Goal: Check status: Check status

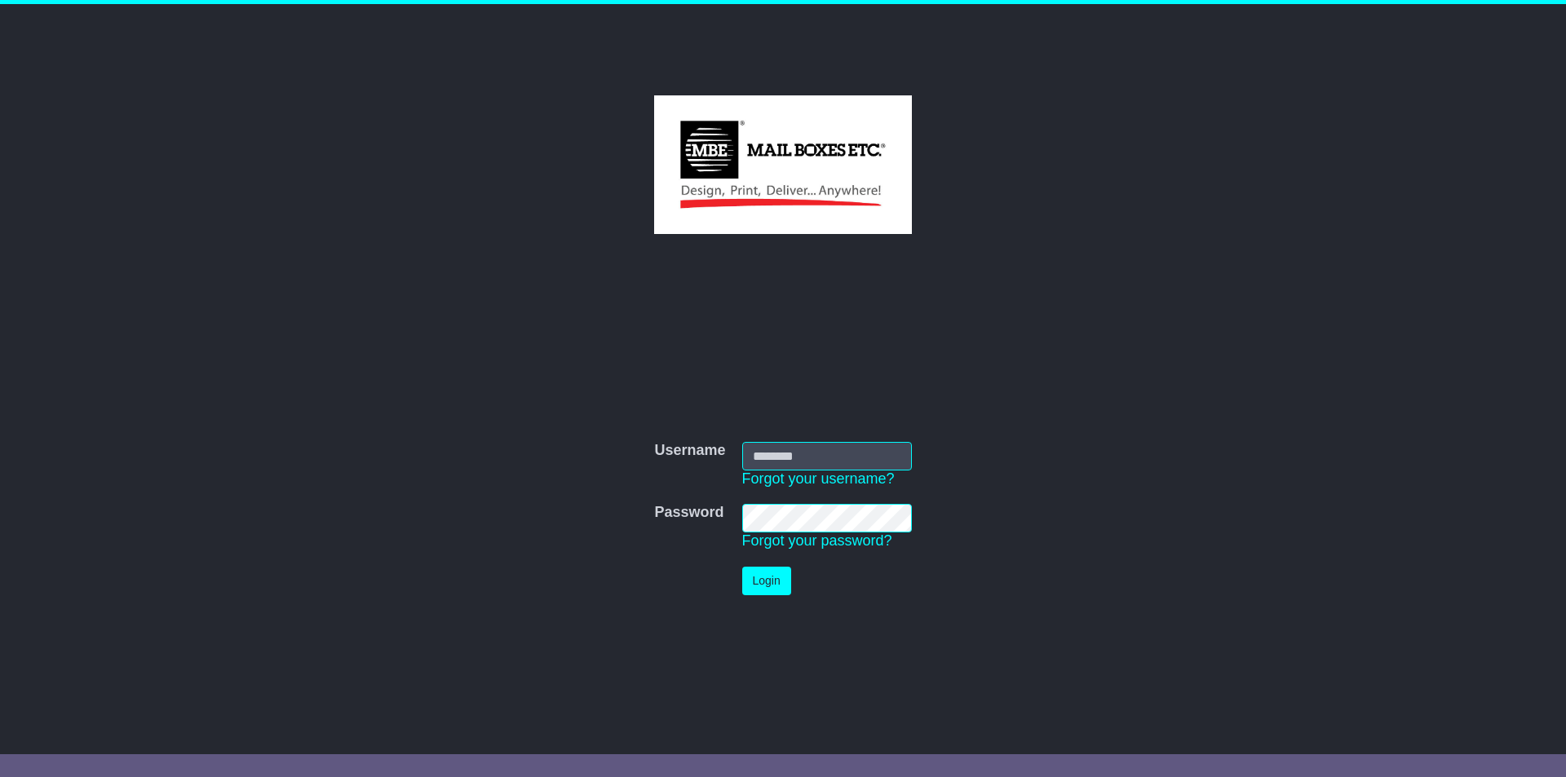
type input "**********"
click at [755, 584] on button "Login" at bounding box center [766, 581] width 49 height 29
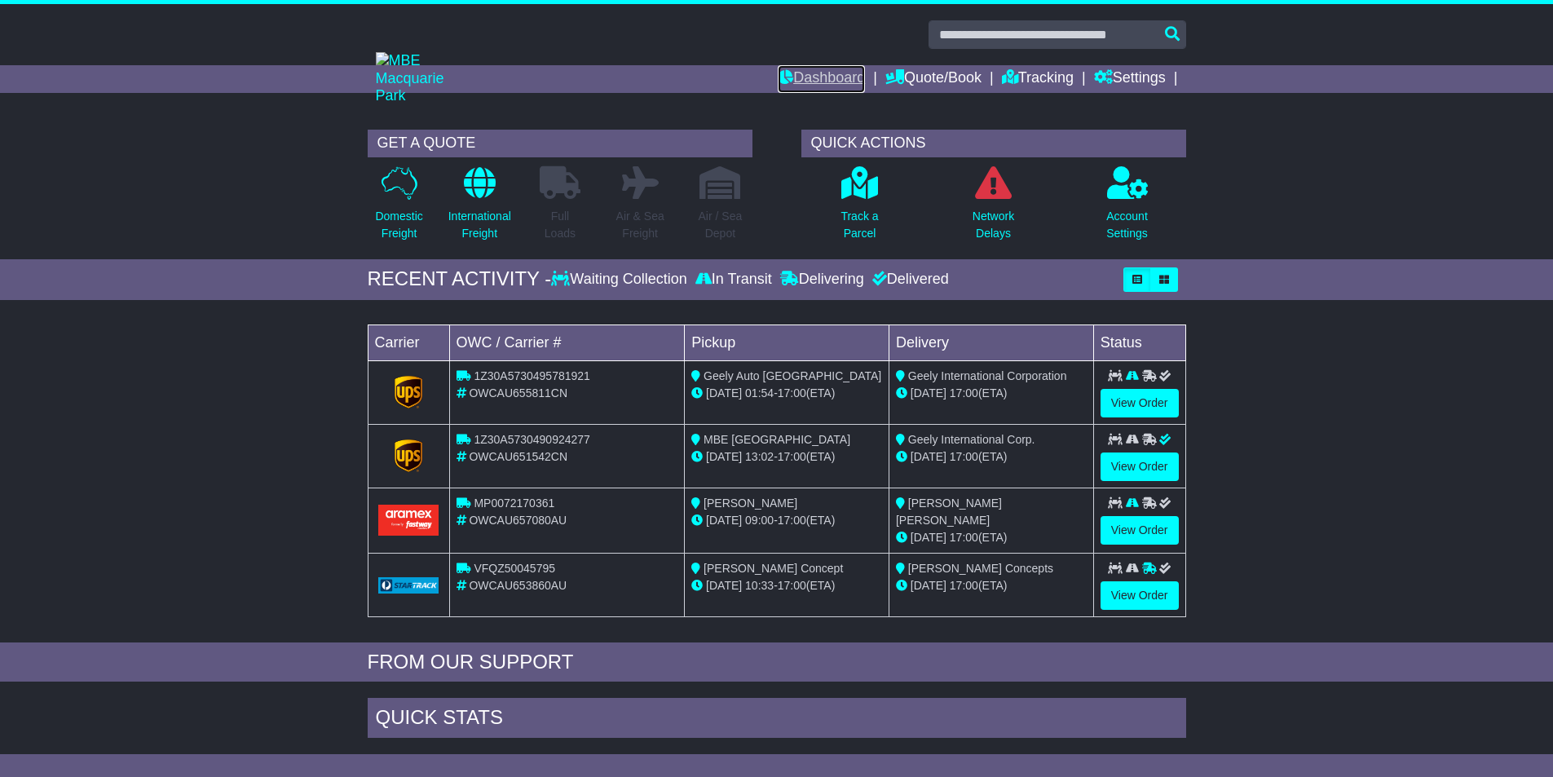
click at [820, 80] on link "Dashboard" at bounding box center [821, 79] width 87 height 28
click at [1041, 81] on link "Tracking" at bounding box center [1038, 79] width 72 height 28
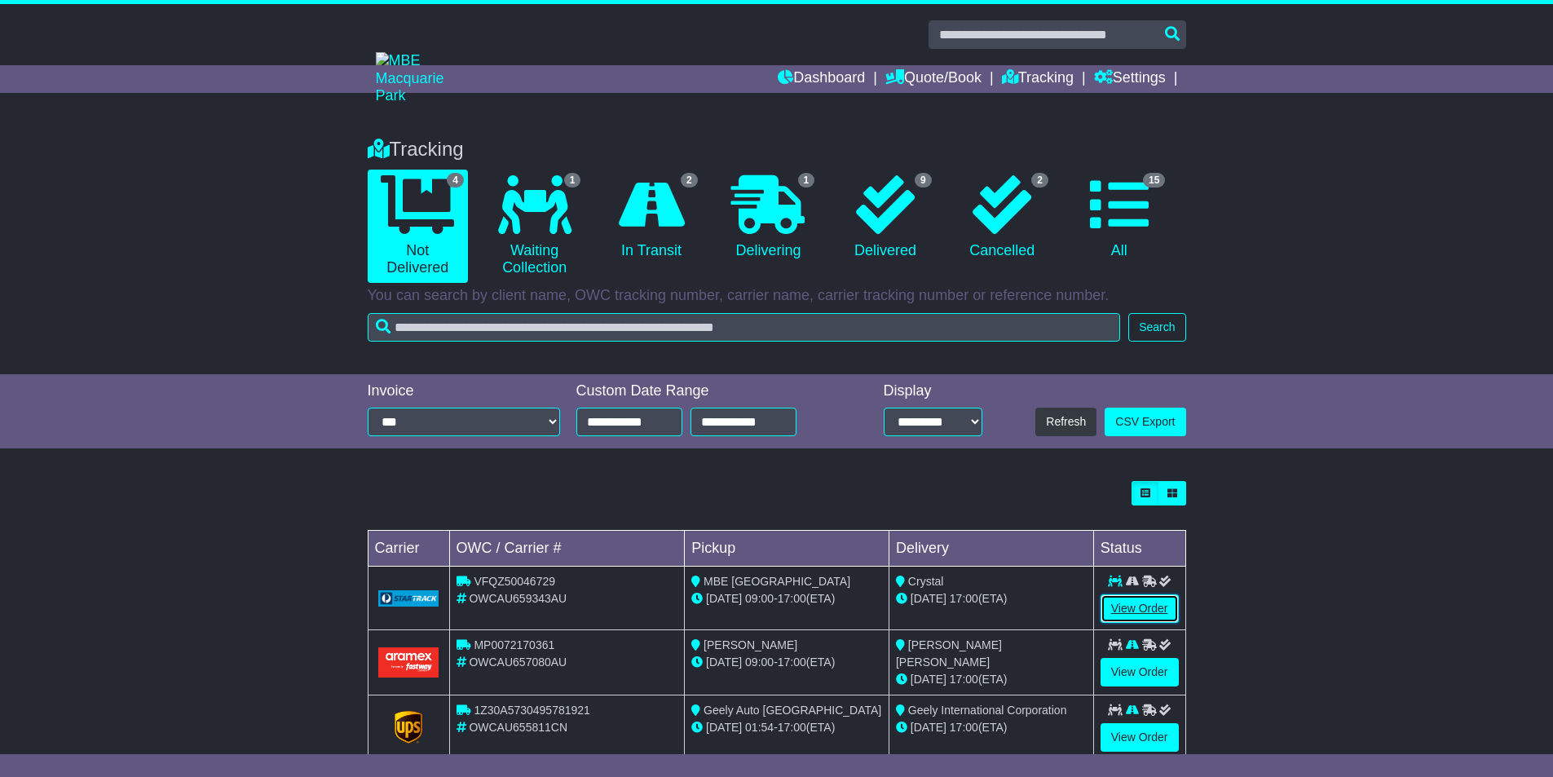
click at [1122, 606] on link "View Order" at bounding box center [1140, 608] width 78 height 29
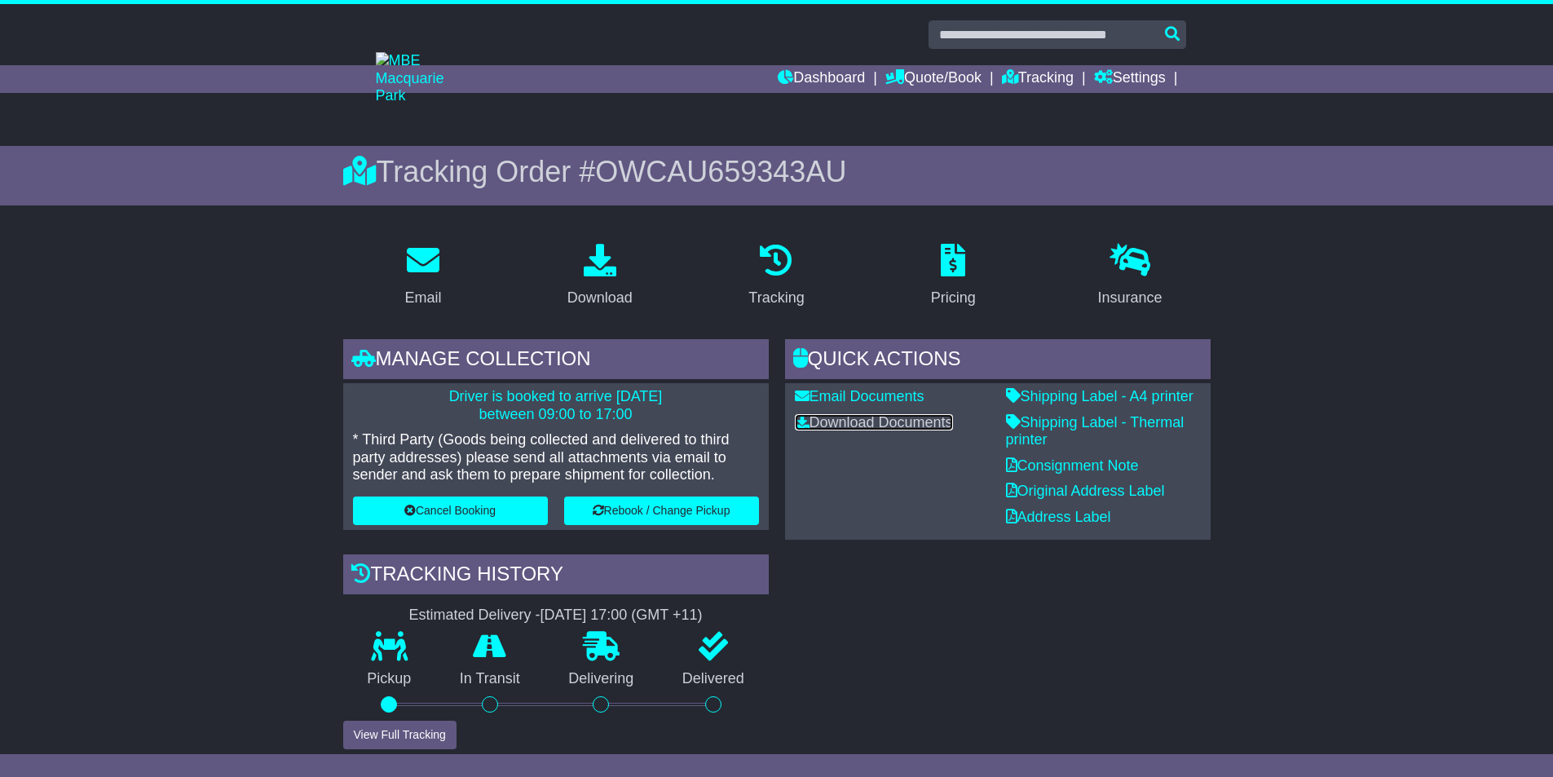
click at [894, 420] on link "Download Documents" at bounding box center [874, 422] width 158 height 16
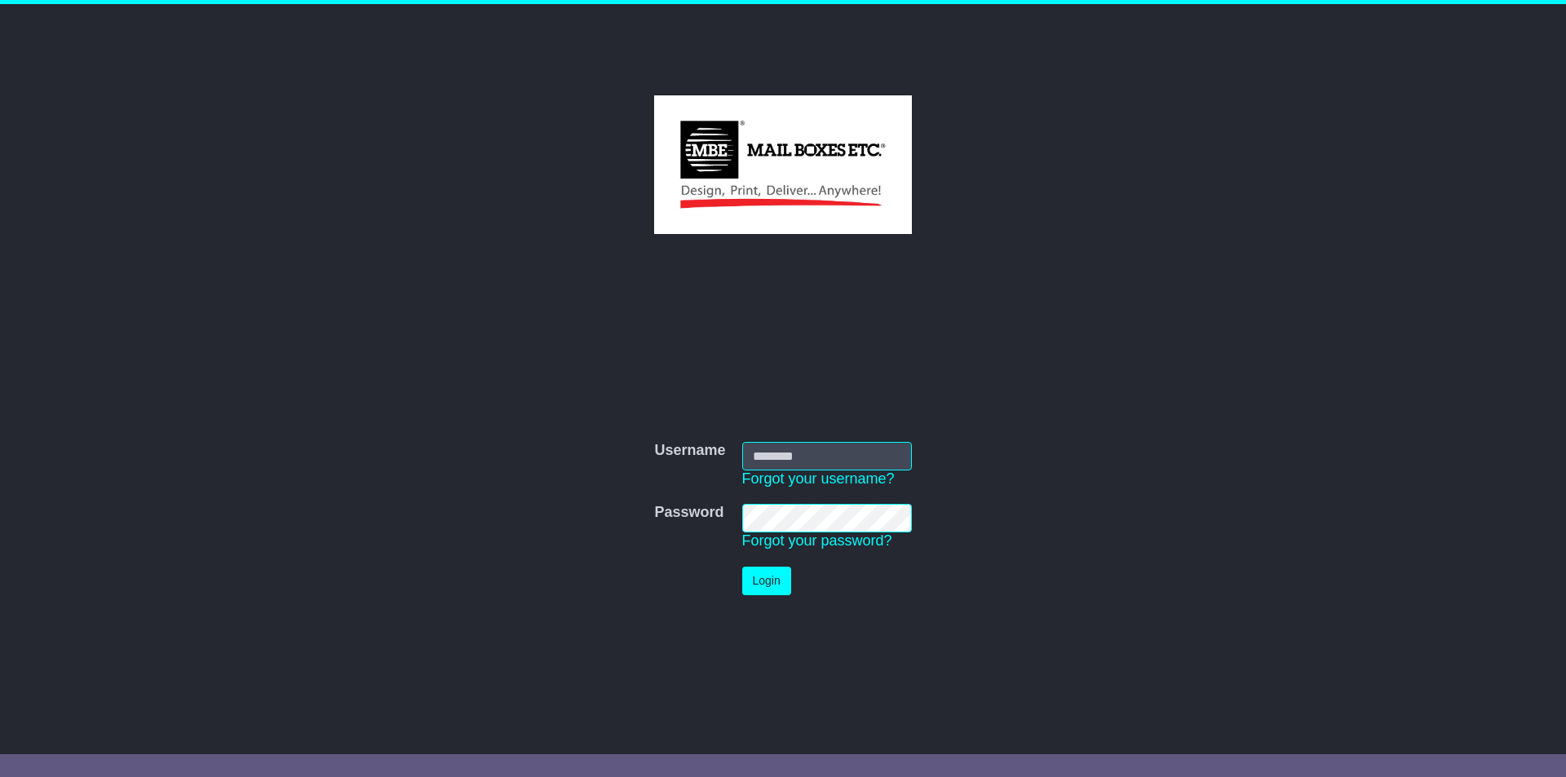
type input "**********"
click at [755, 590] on button "Login" at bounding box center [766, 581] width 49 height 29
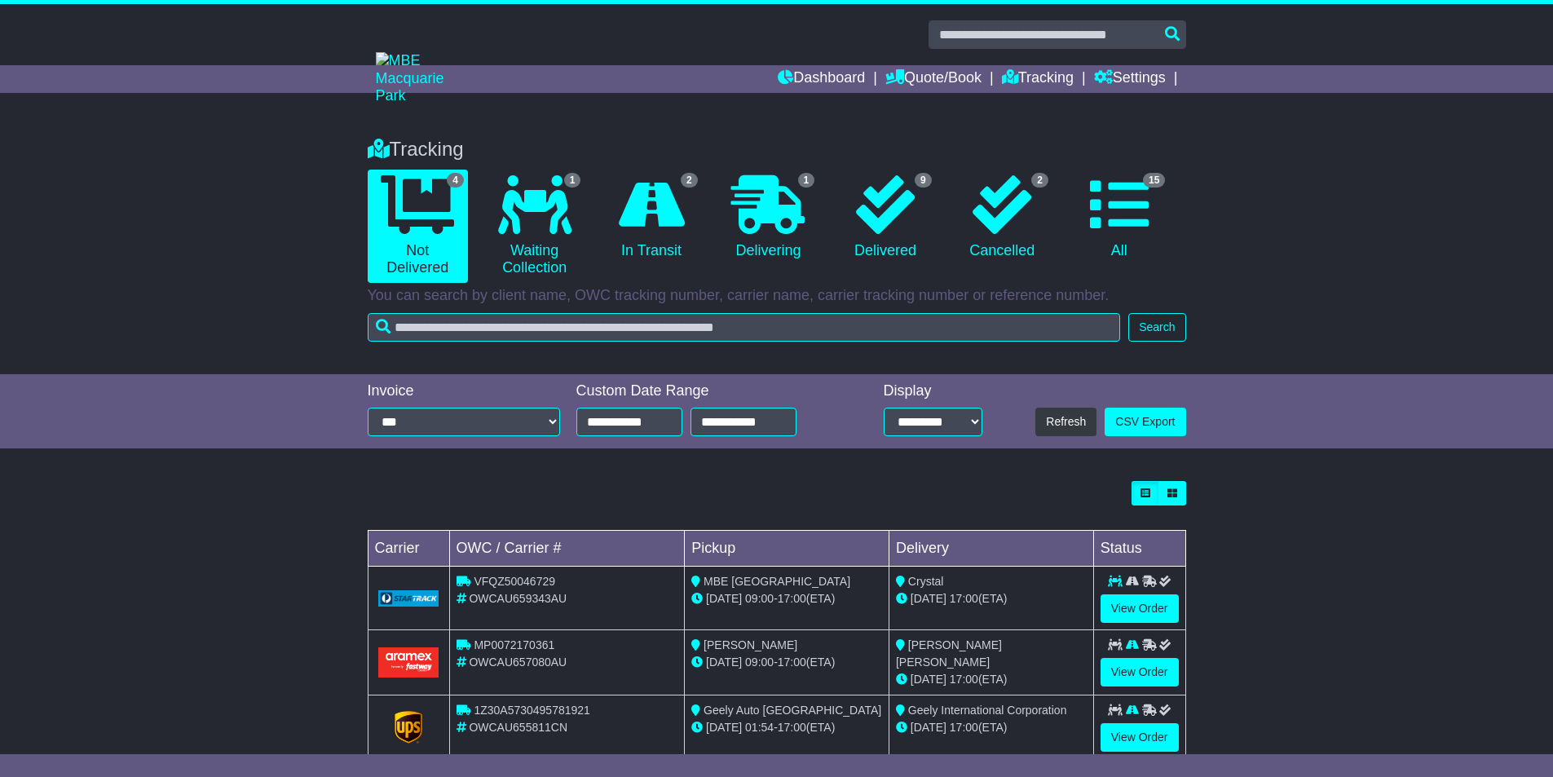
scroll to position [102, 0]
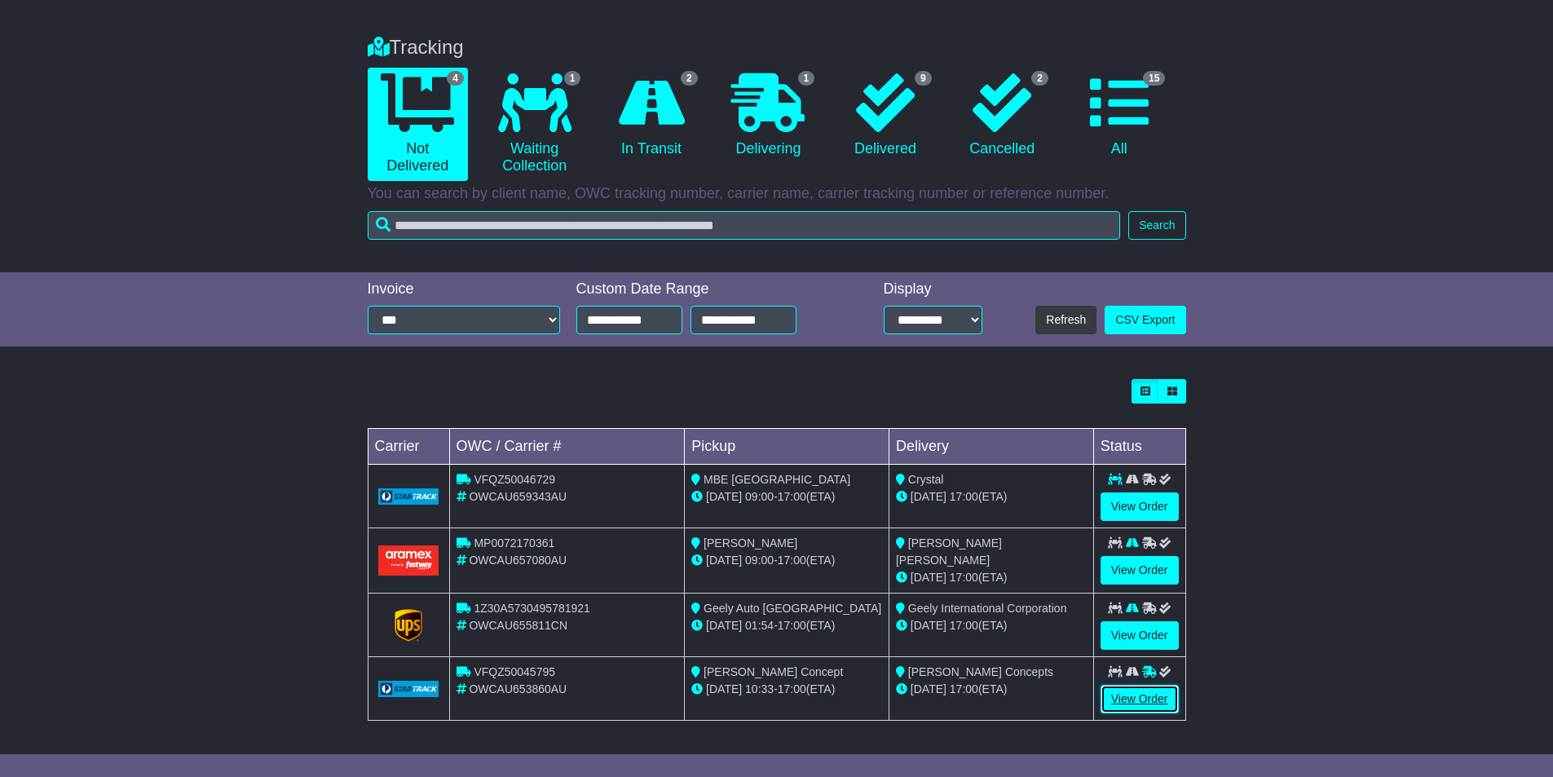
click at [1138, 704] on link "View Order" at bounding box center [1140, 699] width 78 height 29
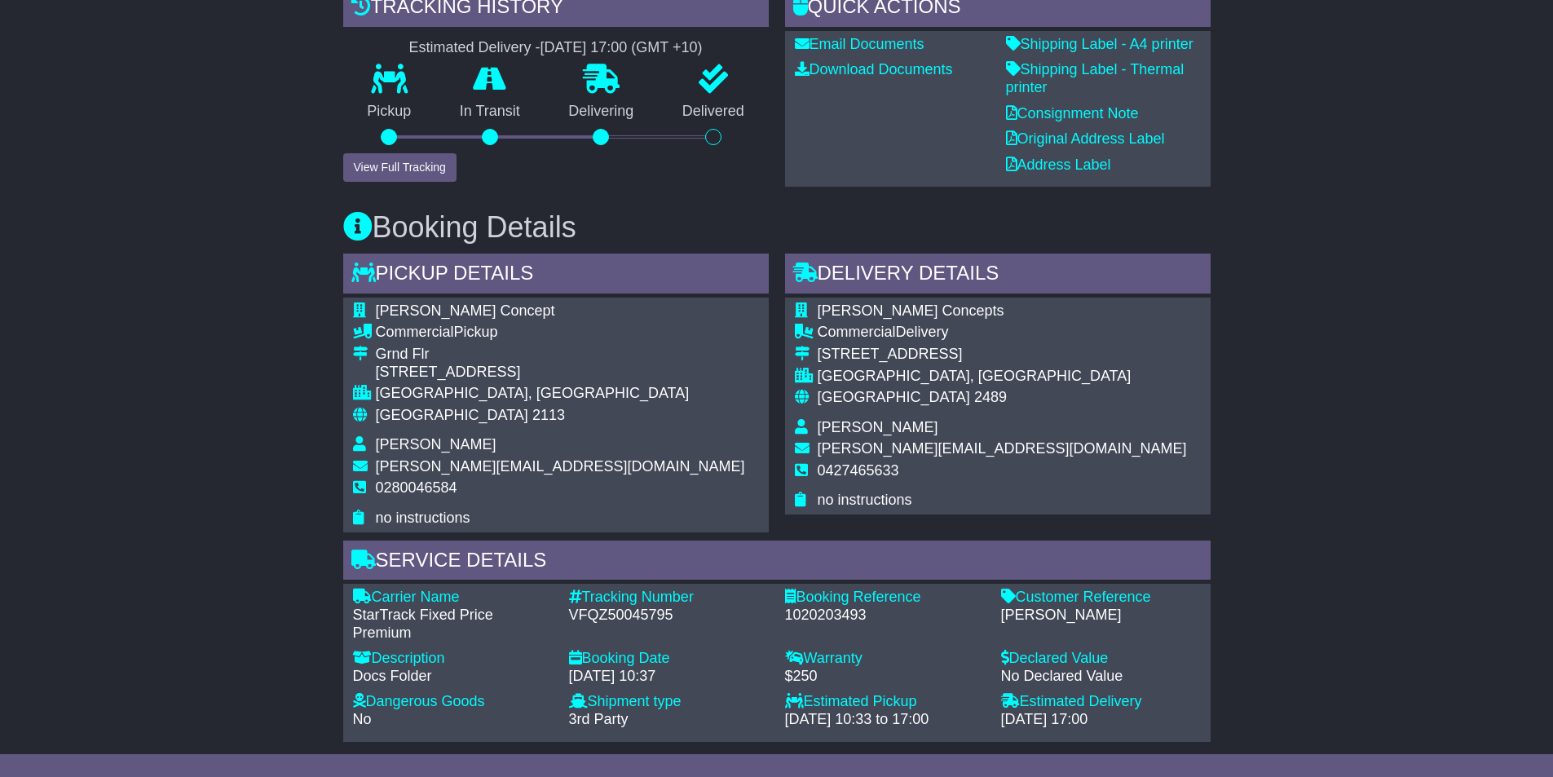
scroll to position [571, 0]
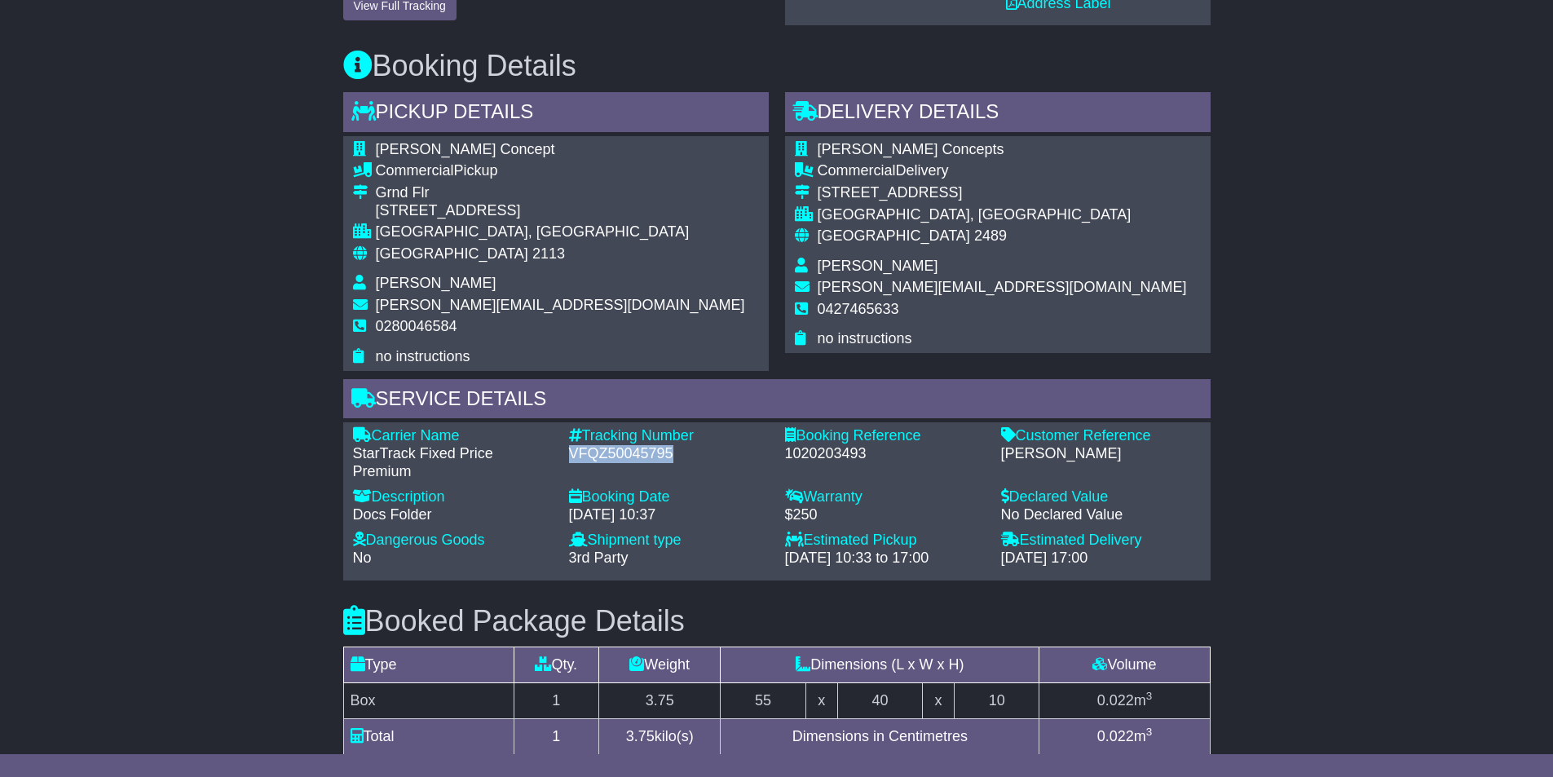
drag, startPoint x: 677, startPoint y: 455, endPoint x: 571, endPoint y: 456, distance: 106.0
click at [571, 456] on div "VFQZ50045795" at bounding box center [669, 454] width 200 height 18
copy div "VFQZ50045795"
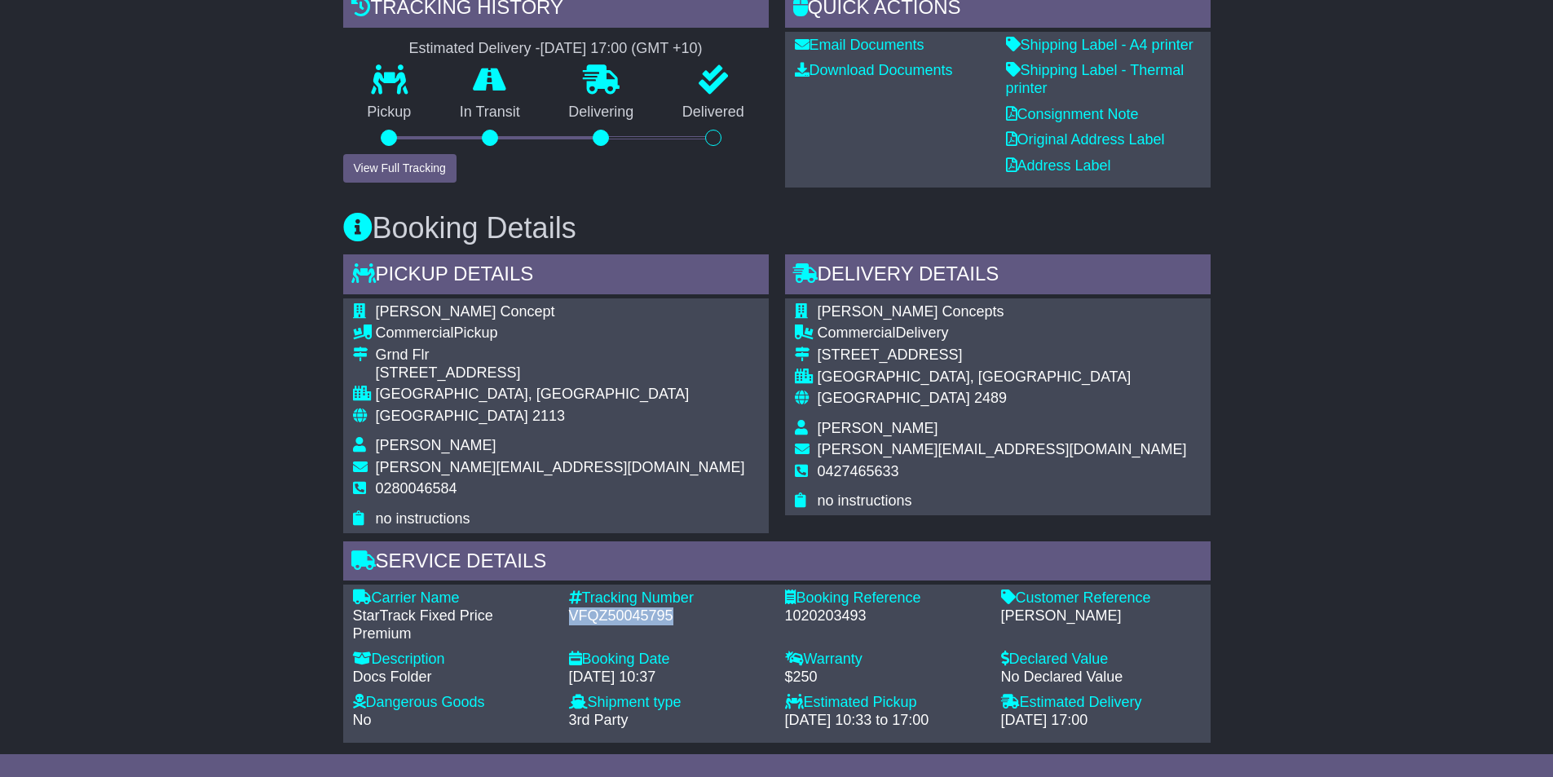
scroll to position [408, 0]
